Goal: Transaction & Acquisition: Subscribe to service/newsletter

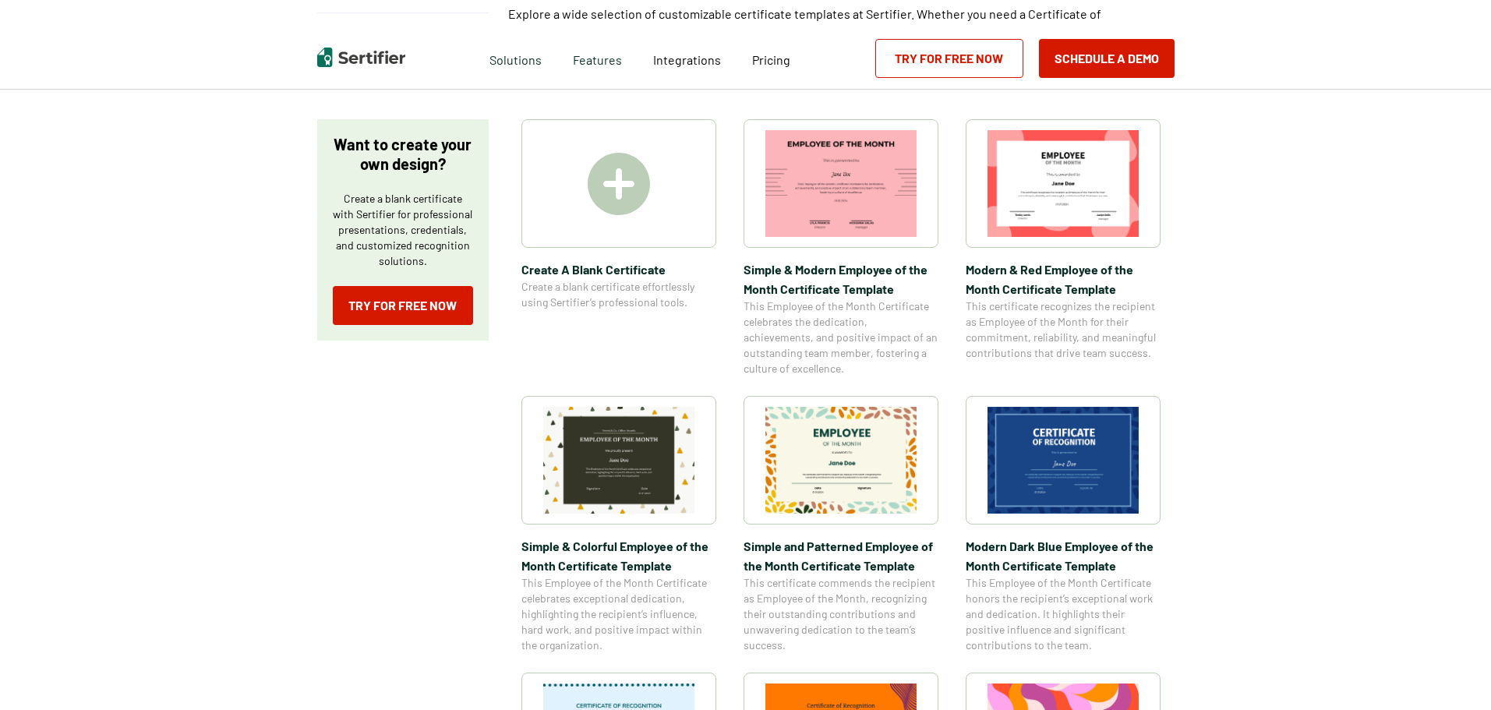
scroll to position [234, 0]
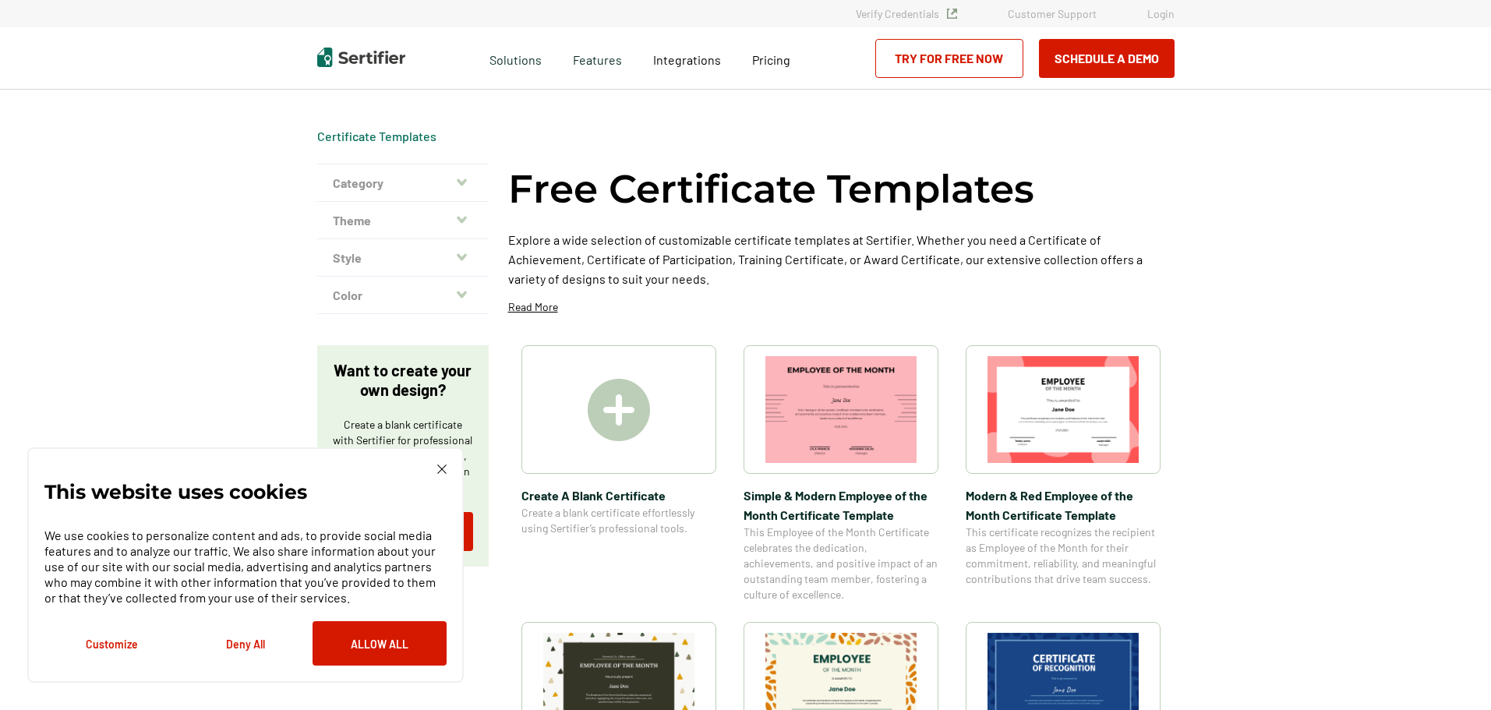
click at [440, 471] on img at bounding box center [441, 468] width 9 height 9
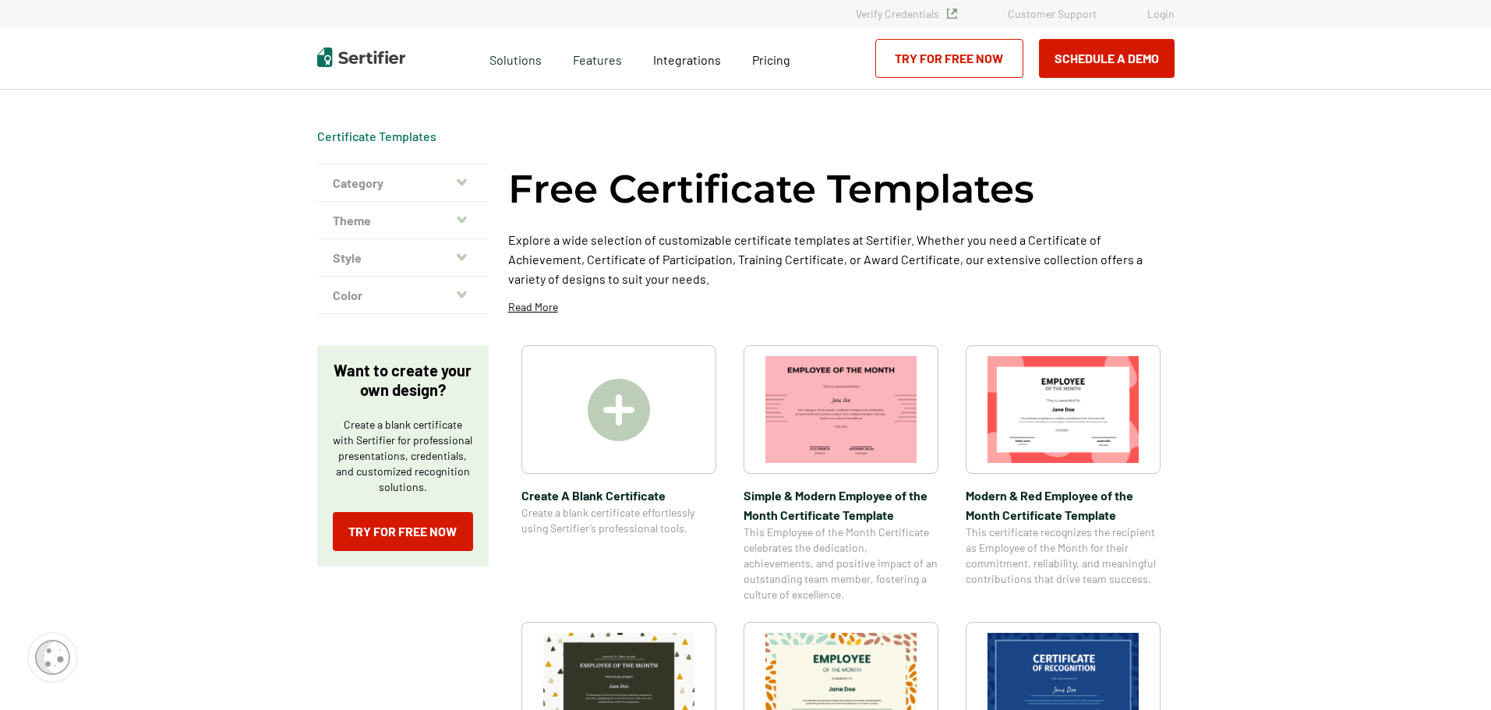
click at [630, 404] on img at bounding box center [619, 410] width 62 height 62
